Goal: Task Accomplishment & Management: Manage account settings

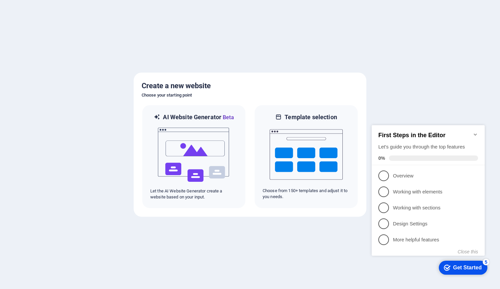
click at [183, 117] on h6 "AI Website Generator Beta" at bounding box center [198, 117] width 71 height 8
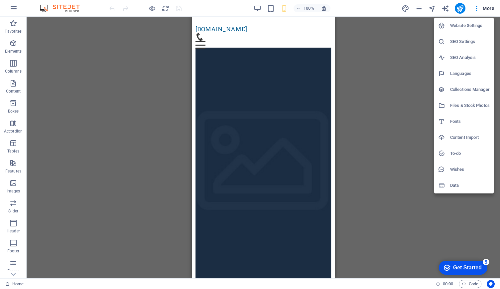
click at [463, 25] on h6 "Website Settings" at bounding box center [470, 26] width 40 height 8
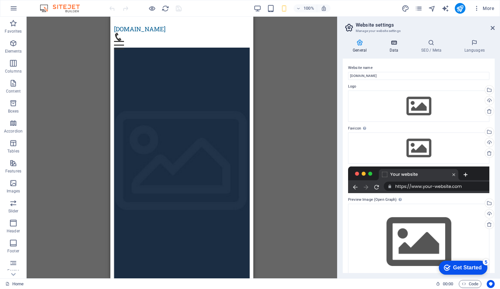
click at [394, 46] on icon at bounding box center [394, 42] width 29 height 7
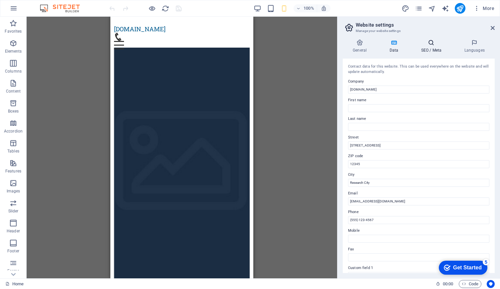
click at [431, 50] on h4 "SEO / Meta" at bounding box center [432, 46] width 43 height 14
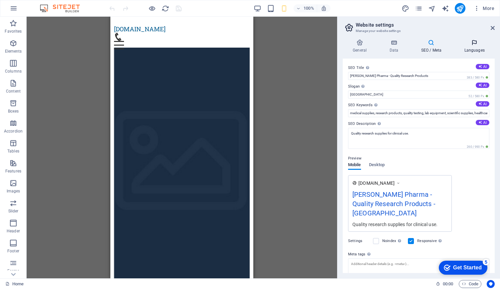
click at [474, 46] on h4 "Languages" at bounding box center [474, 46] width 41 height 14
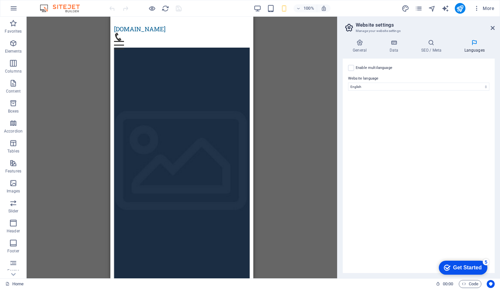
click at [364, 38] on div "General Data SEO / Meta Languages Website name nordispharma.com Logo Drag files…" at bounding box center [419, 156] width 163 height 244
click at [361, 46] on icon at bounding box center [360, 42] width 34 height 7
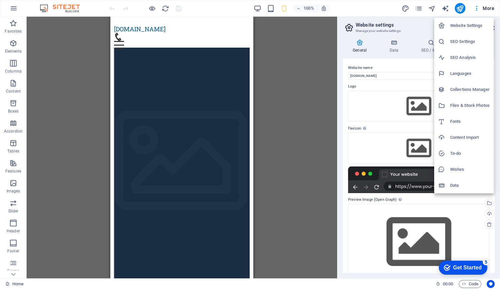
drag, startPoint x: 251, startPoint y: 36, endPoint x: 259, endPoint y: 236, distance: 200.8
click at [259, 236] on div at bounding box center [250, 144] width 500 height 289
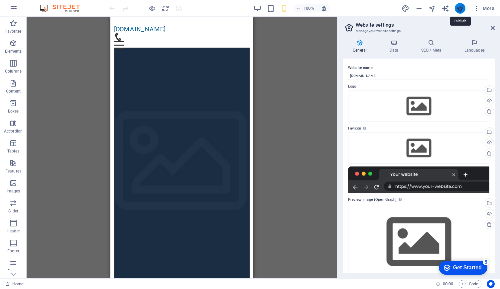
click at [463, 8] on icon "publish" at bounding box center [460, 9] width 8 height 8
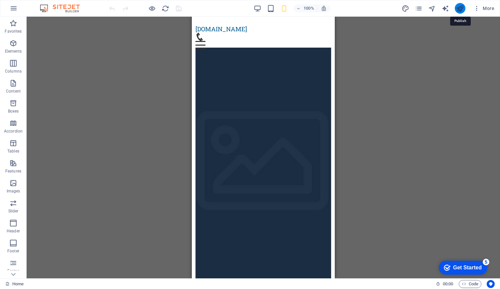
click at [458, 10] on icon "publish" at bounding box center [460, 9] width 8 height 8
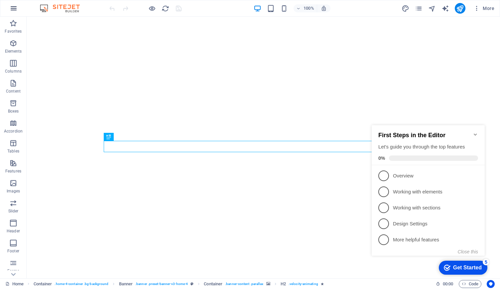
click at [14, 10] on icon "button" at bounding box center [14, 8] width 8 height 8
